Goal: Navigation & Orientation: Find specific page/section

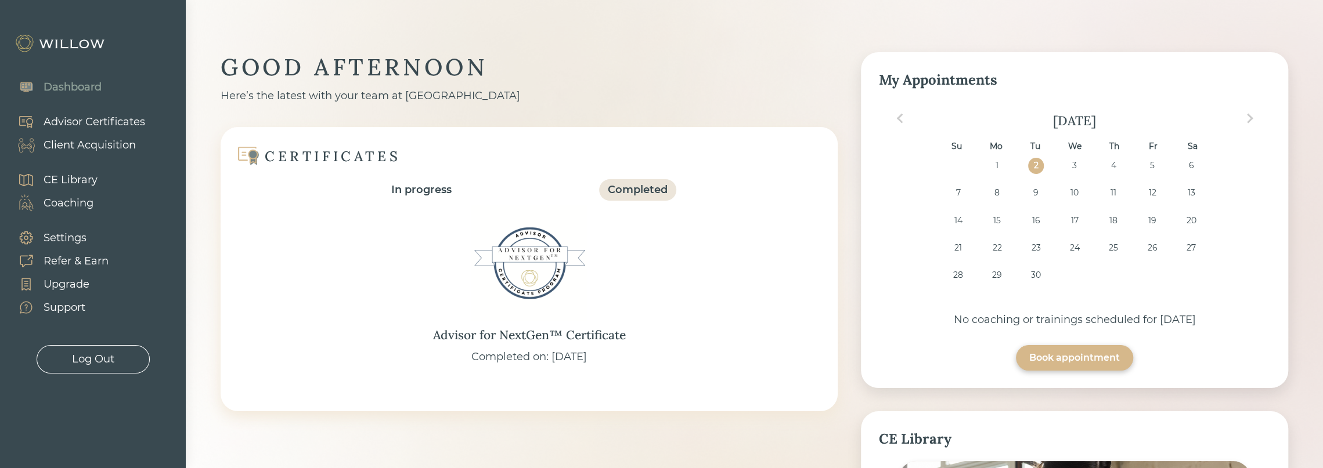
click at [127, 150] on div "Client Acquisition" at bounding box center [90, 146] width 92 height 16
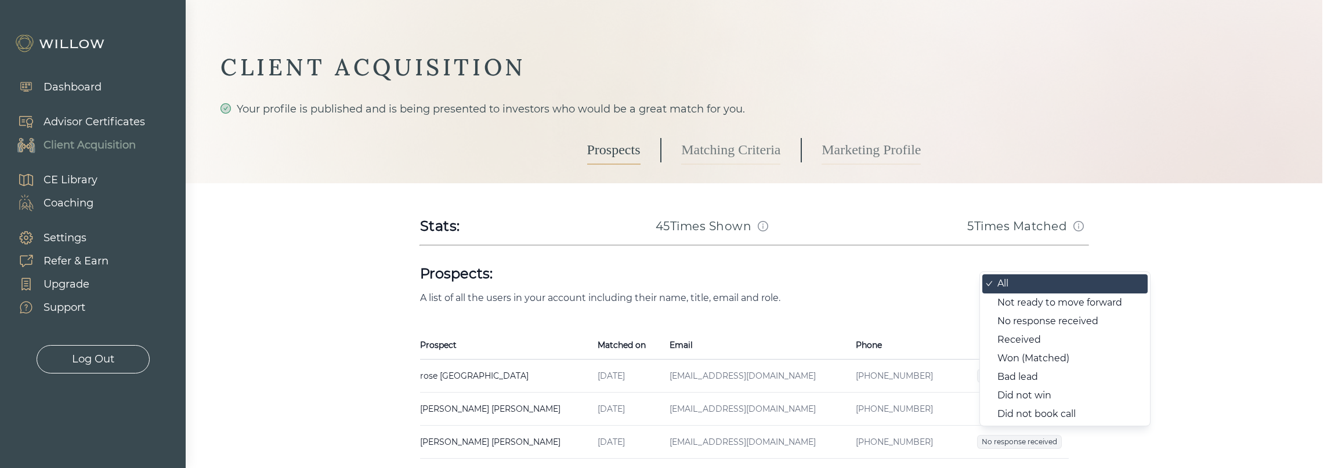
click at [1062, 288] on body "Dashboard Advisor Certificates Client Acquisition CE Library Coaching Settings …" at bounding box center [661, 234] width 1323 height 468
